Goal: Task Accomplishment & Management: Use online tool/utility

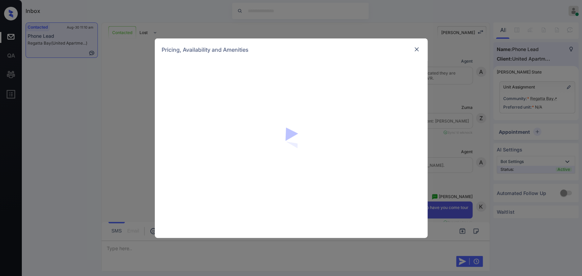
scroll to position [343, 0]
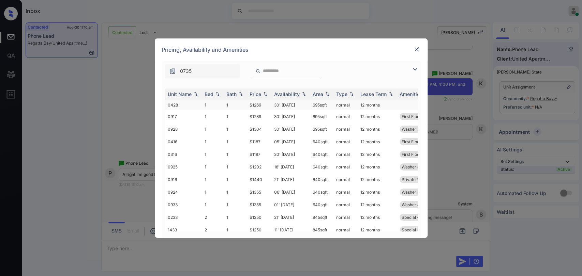
click at [248, 103] on td "$1269" at bounding box center [259, 105] width 25 height 11
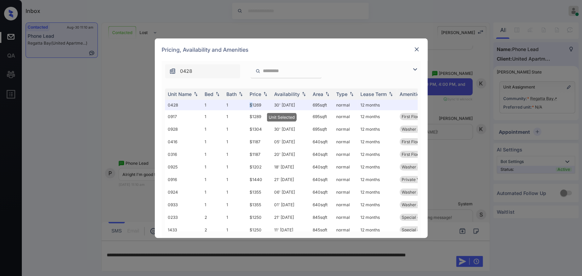
click at [416, 49] on img at bounding box center [416, 49] width 7 height 7
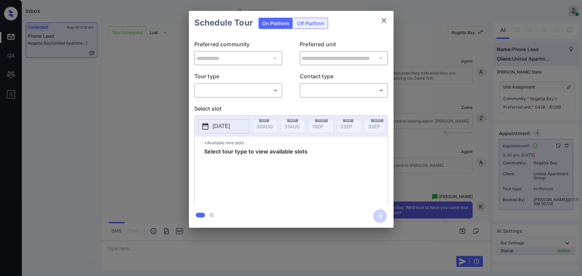
scroll to position [343, 0]
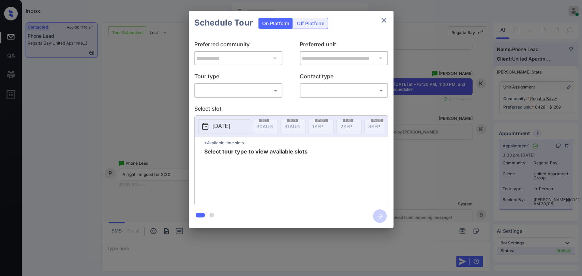
click at [245, 91] on body "Inbox [PERSON_NAME] [PERSON_NAME] Online Set yourself offline Set yourself on b…" at bounding box center [291, 138] width 582 height 276
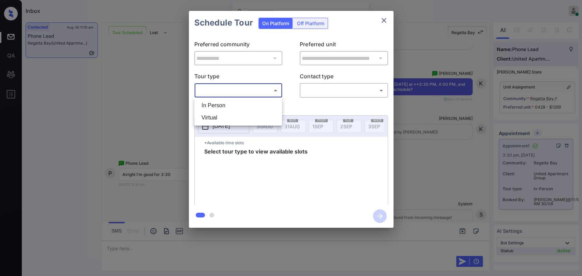
click at [138, 86] on div at bounding box center [291, 138] width 582 height 276
click at [384, 18] on icon "close" at bounding box center [384, 20] width 8 height 8
